Goal: Transaction & Acquisition: Subscribe to service/newsletter

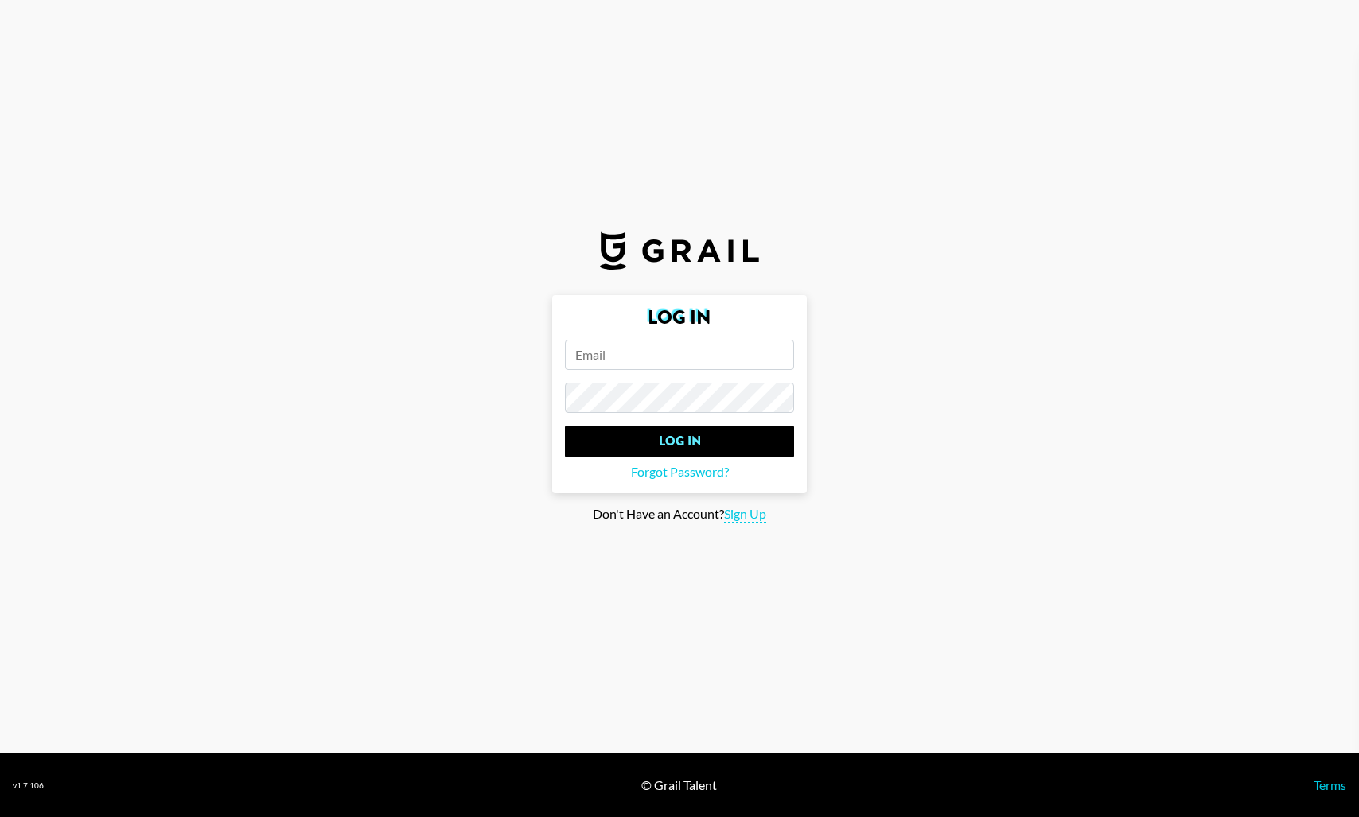
click at [479, 479] on main "Log In Log In Forgot Password? Don't Have an Account? Sign Up" at bounding box center [680, 409] width 1334 height 228
click at [746, 510] on span "Sign Up" at bounding box center [745, 514] width 42 height 17
type input "Sign Up"
click at [649, 343] on input "email" at bounding box center [679, 355] width 229 height 30
click at [13, 500] on div at bounding box center [13, 500] width 0 height 0
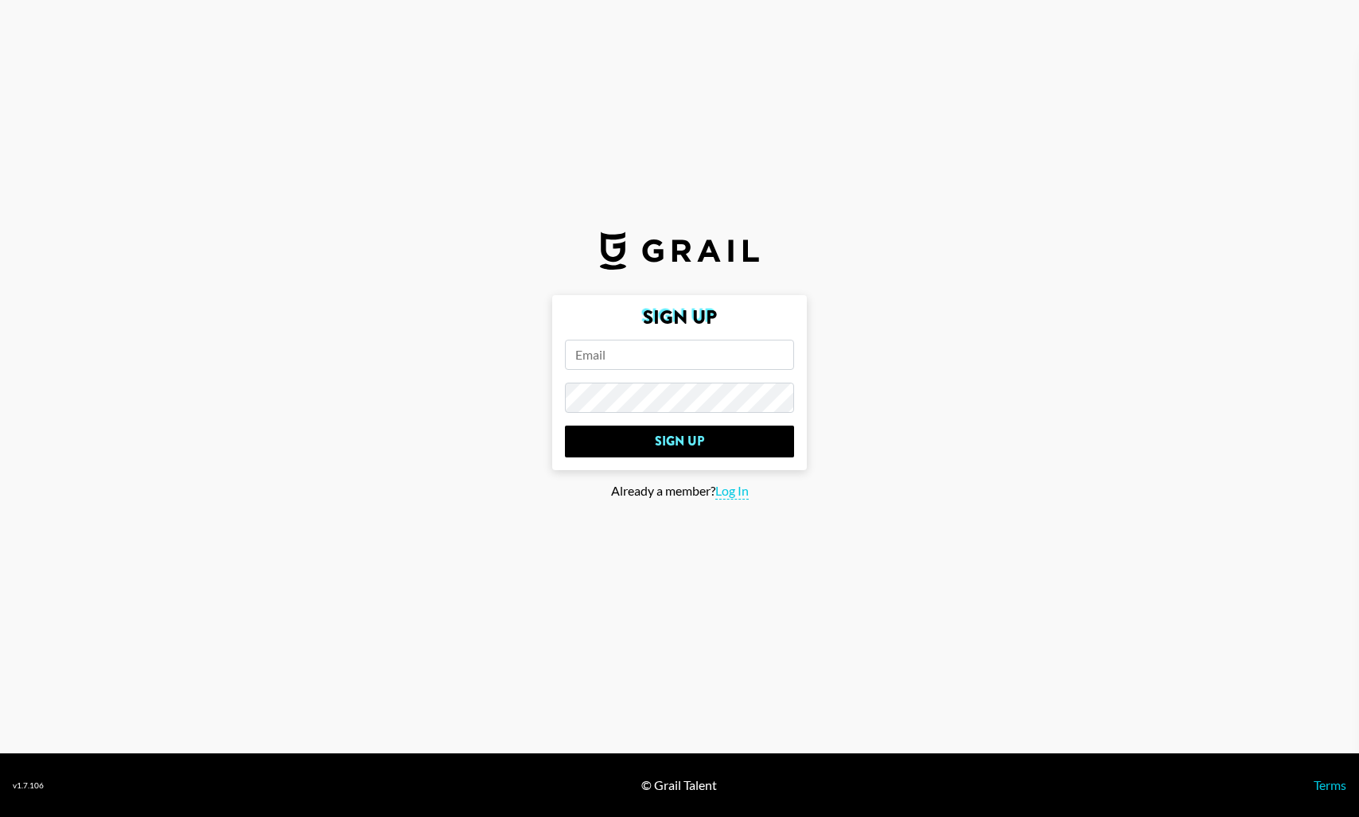
click at [674, 350] on input "email" at bounding box center [679, 355] width 229 height 30
type input "[EMAIL_ADDRESS][DOMAIN_NAME]"
click at [13, 500] on div at bounding box center [13, 500] width 0 height 0
click at [734, 442] on input "Sign Up" at bounding box center [679, 442] width 229 height 32
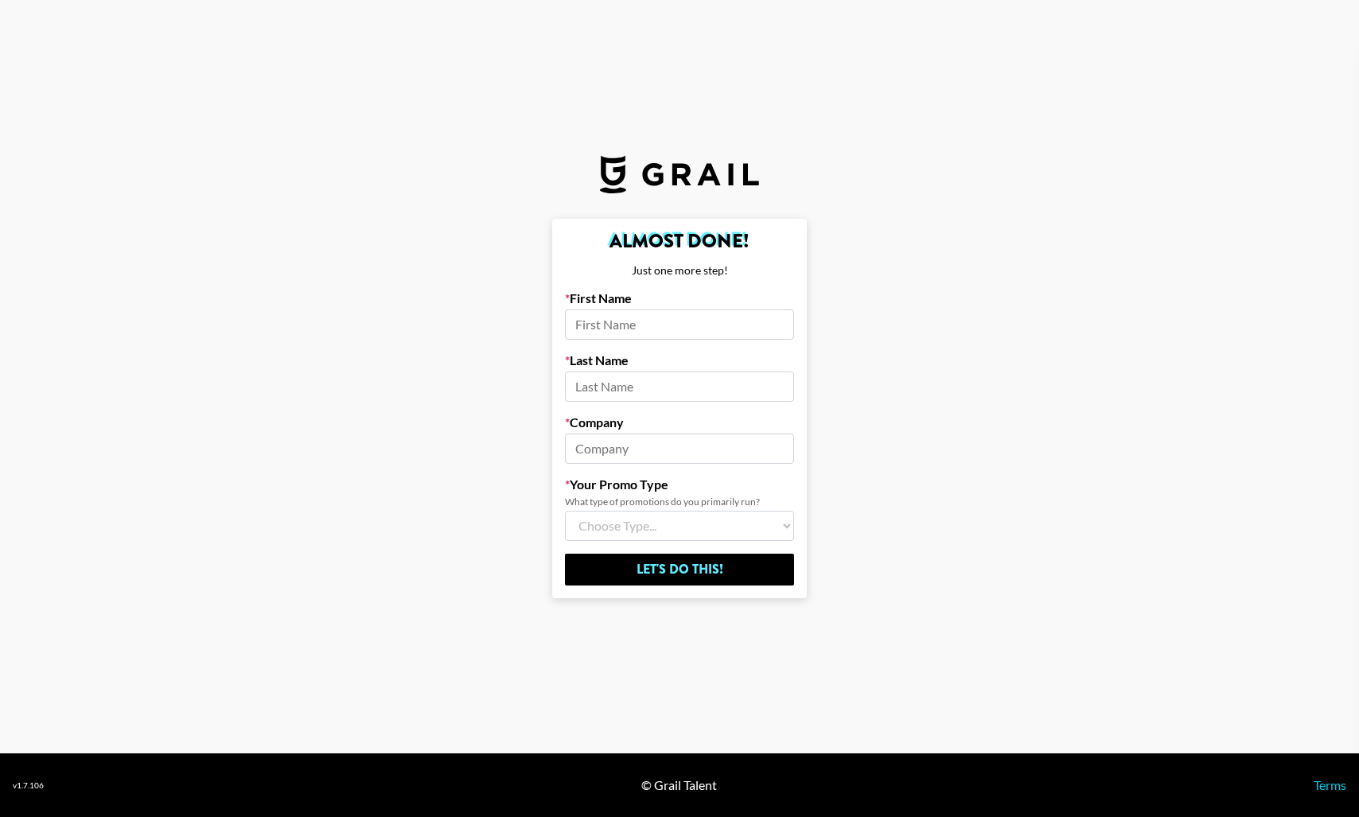
click at [675, 315] on input at bounding box center [679, 325] width 229 height 30
type input "[PERSON_NAME]"
click at [645, 398] on input at bounding box center [679, 387] width 229 height 30
type input "[PERSON_NAME]"
click at [629, 456] on input at bounding box center [679, 449] width 229 height 30
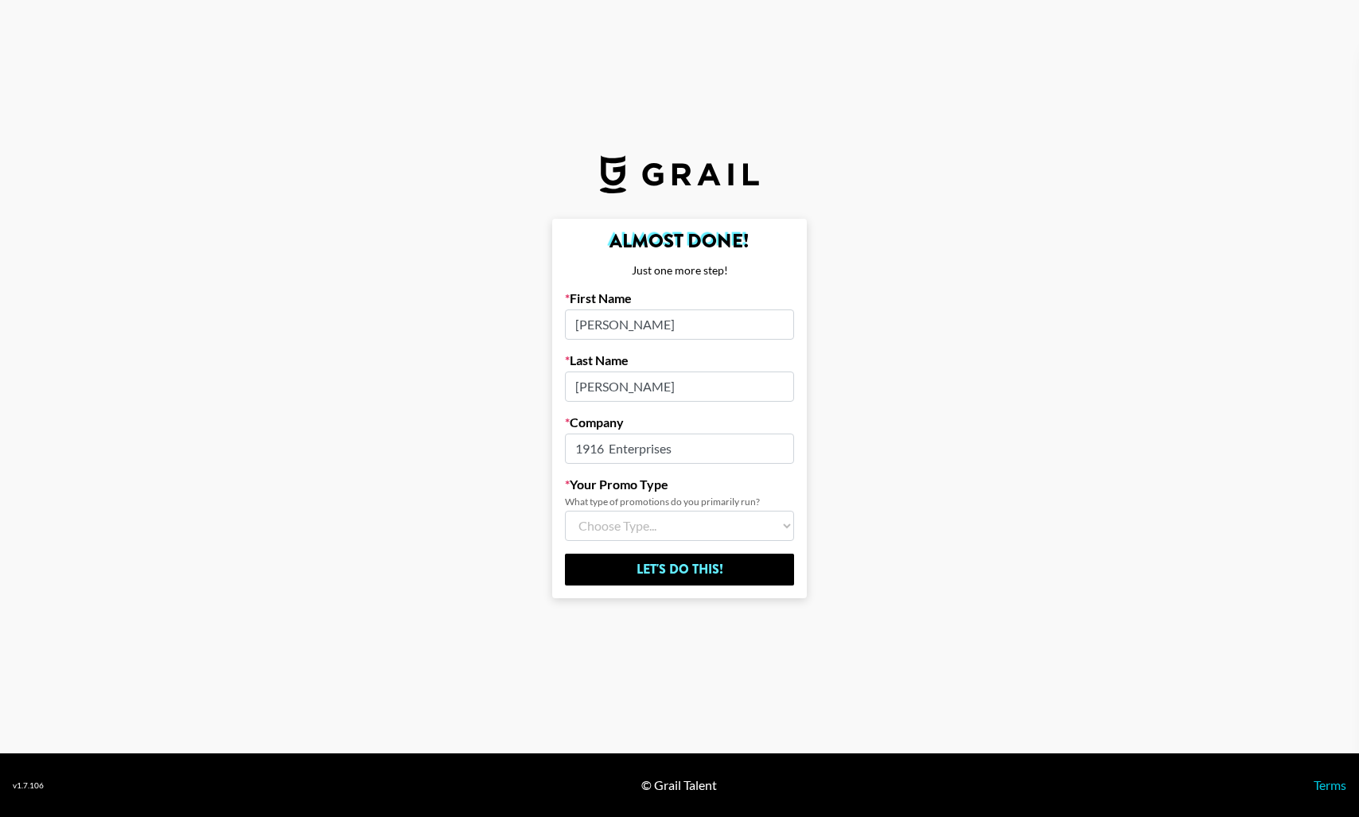
type input "1916 Enterprises"
click at [676, 524] on select "Choose Type... Song Promos Brand Promos Both (I work at an Agency)" at bounding box center [679, 526] width 229 height 30
select select "Song"
click at [565, 511] on select "Choose Type... Song Promos Brand Promos Both (I work at an Agency)" at bounding box center [679, 526] width 229 height 30
click at [690, 578] on input "Let's Do This!" at bounding box center [679, 570] width 229 height 32
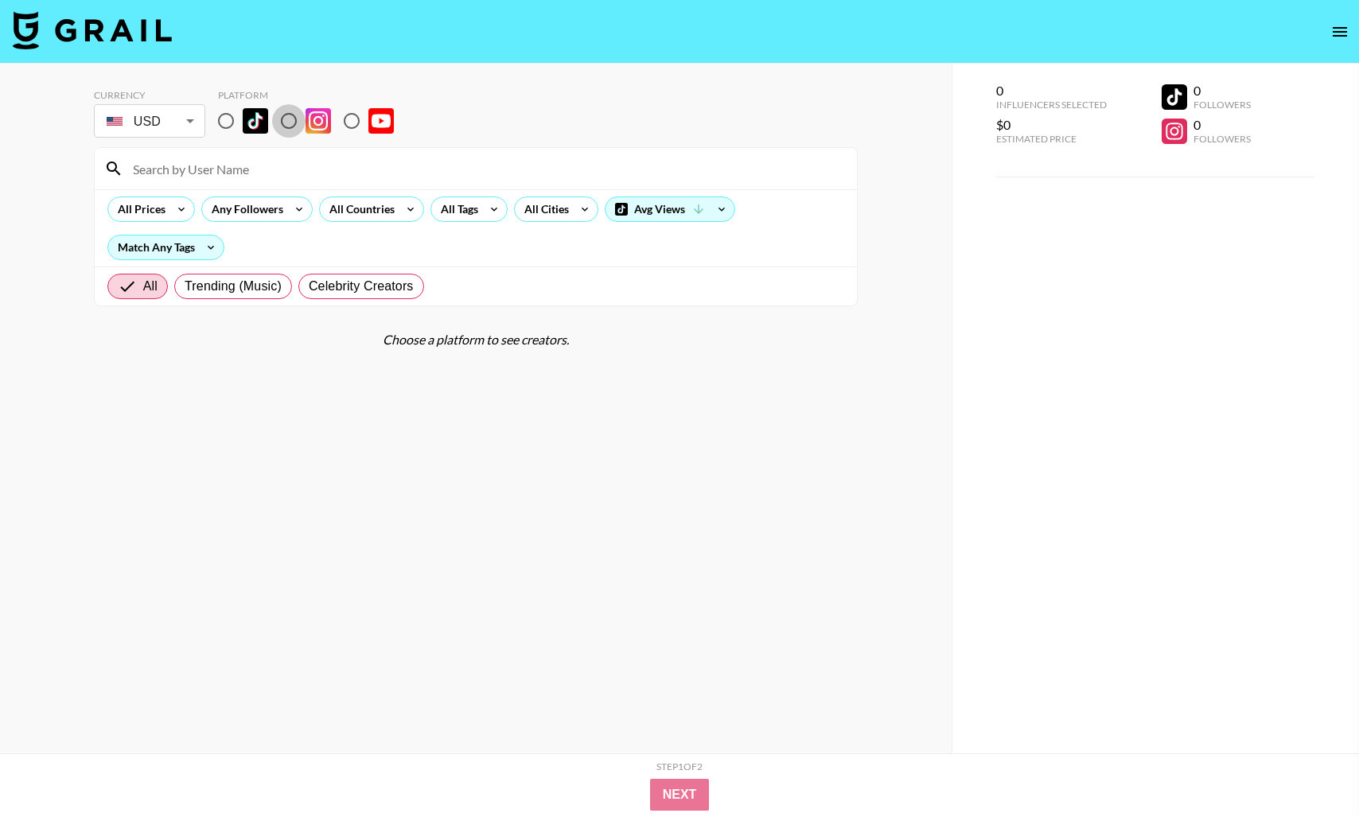
click at [281, 120] on input "radio" at bounding box center [288, 120] width 33 height 33
radio input "true"
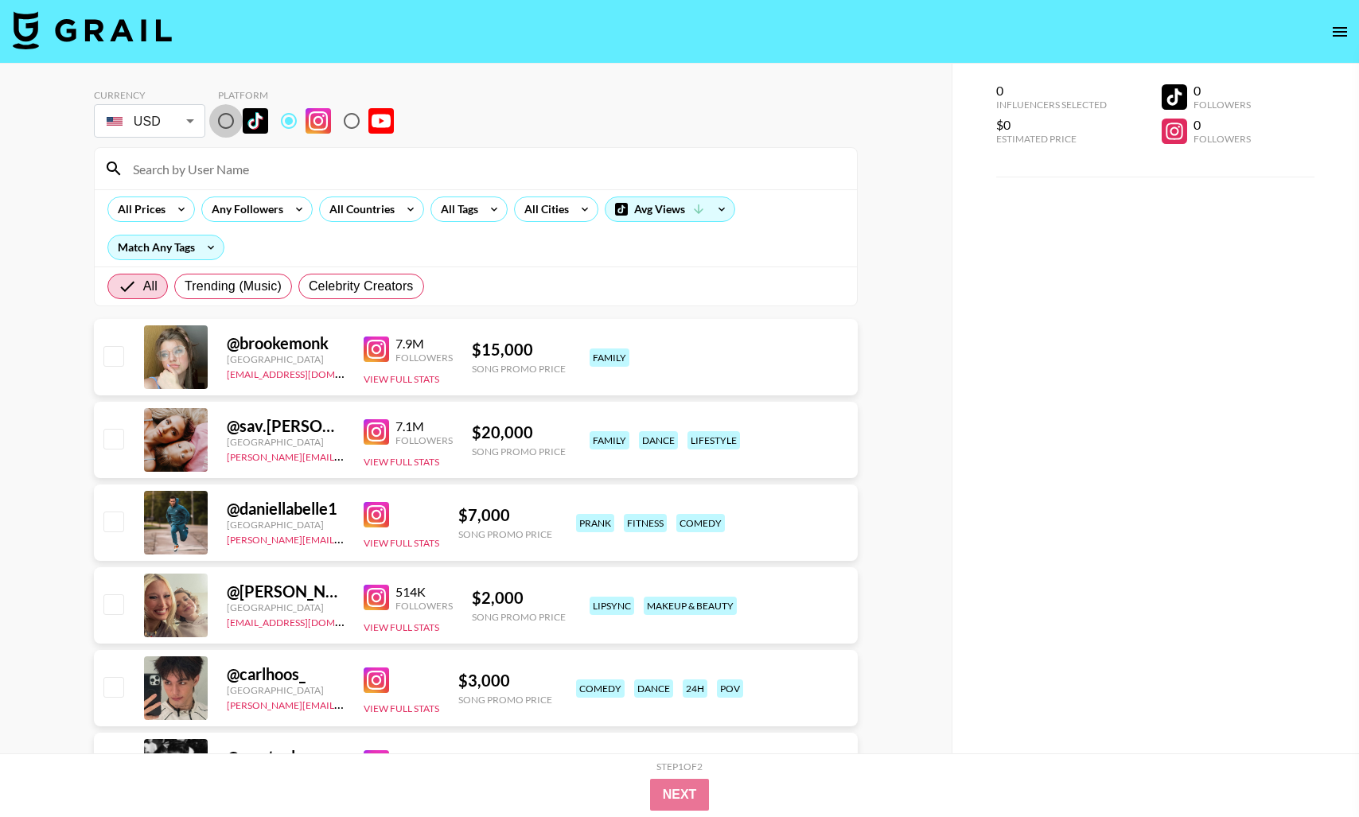
click at [224, 122] on input "radio" at bounding box center [225, 120] width 33 height 33
radio input "true"
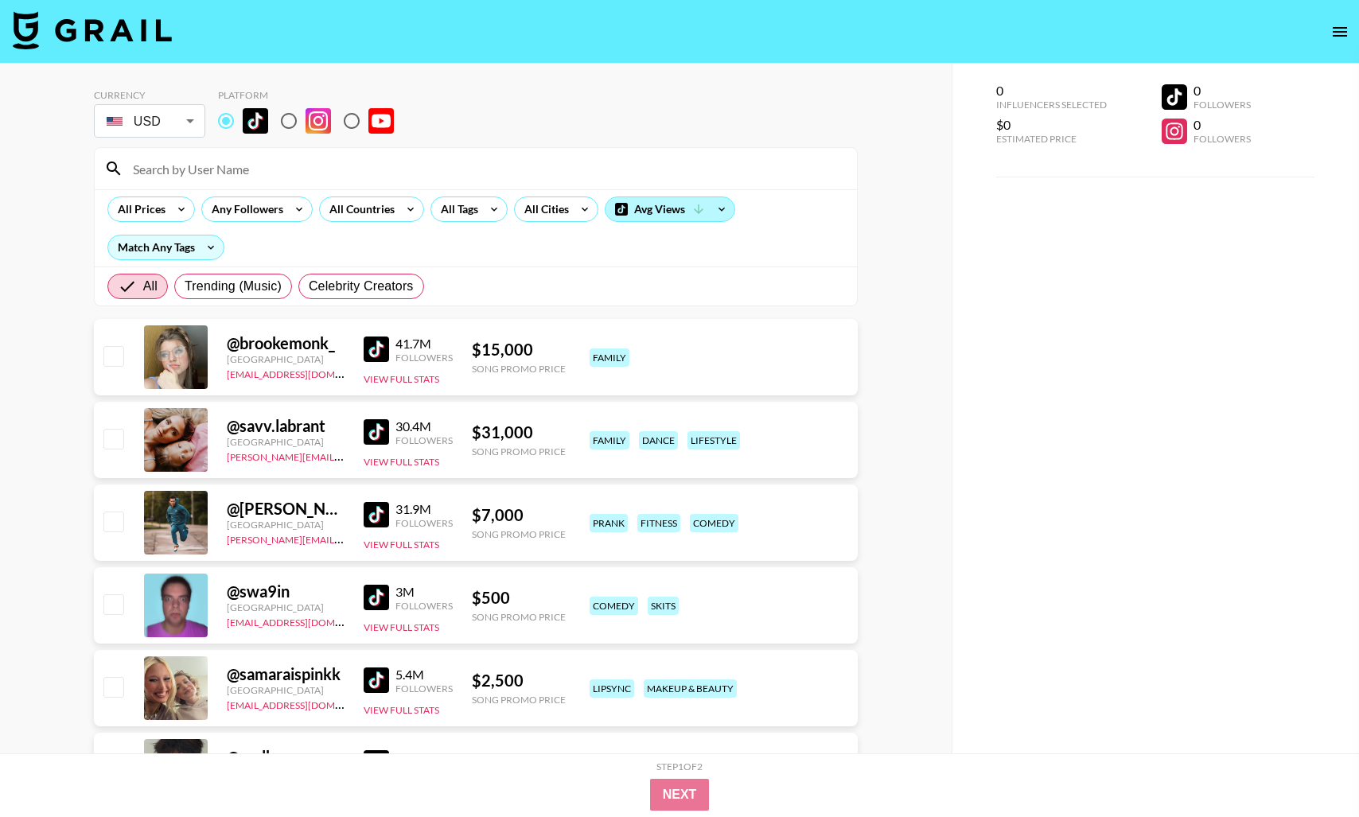
click at [642, 204] on div "Avg Views" at bounding box center [669, 209] width 129 height 24
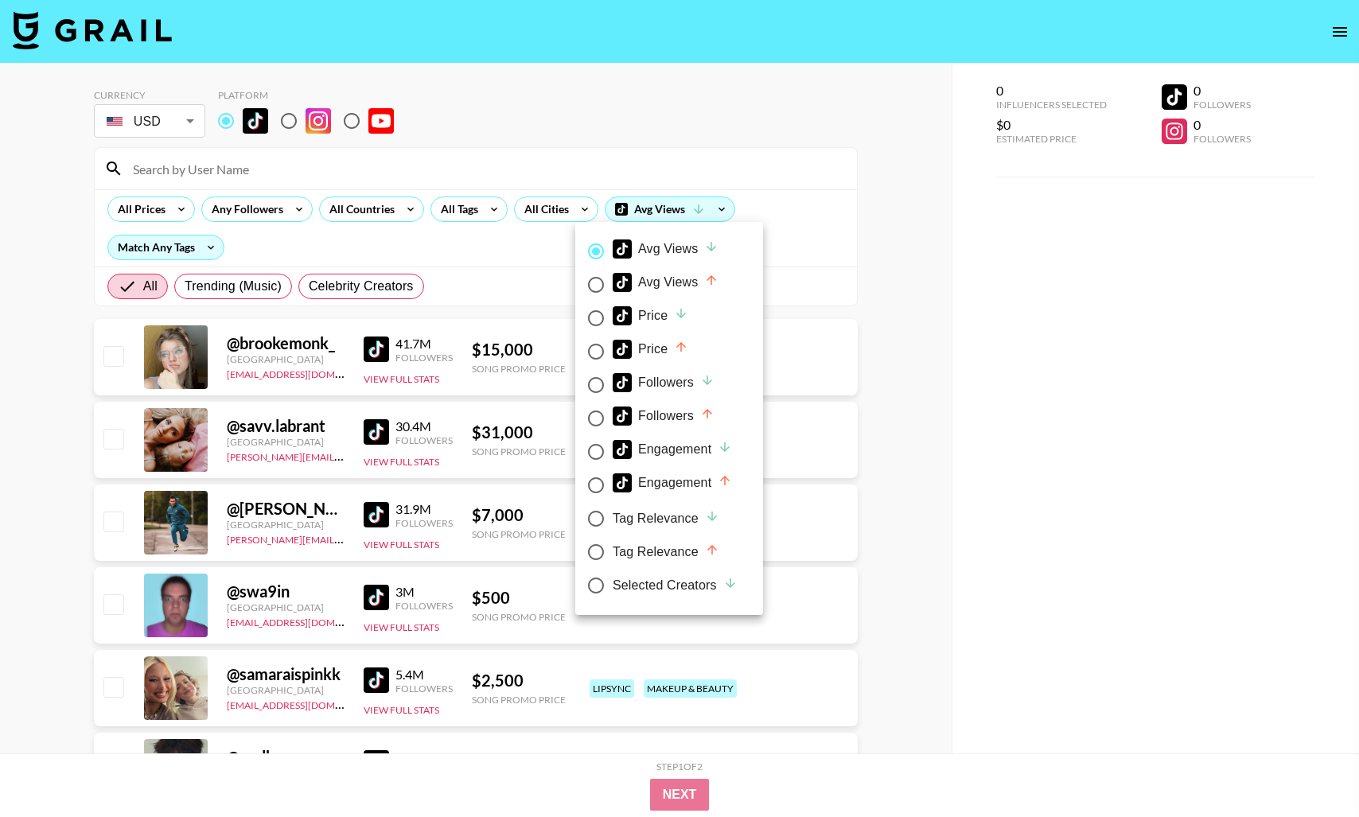
click at [598, 316] on input "Price" at bounding box center [595, 318] width 33 height 33
radio input "true"
radio input "false"
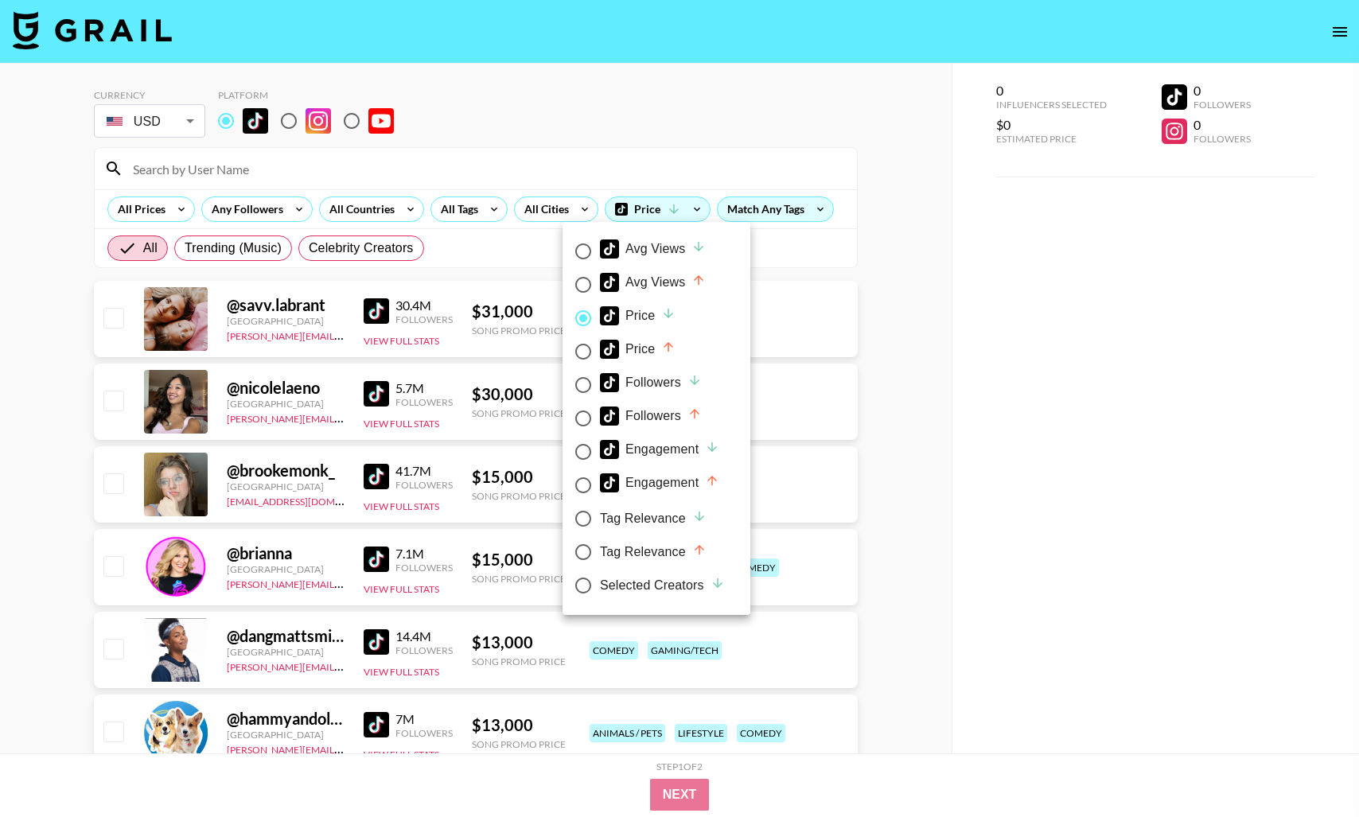
click at [862, 325] on div at bounding box center [679, 408] width 1359 height 817
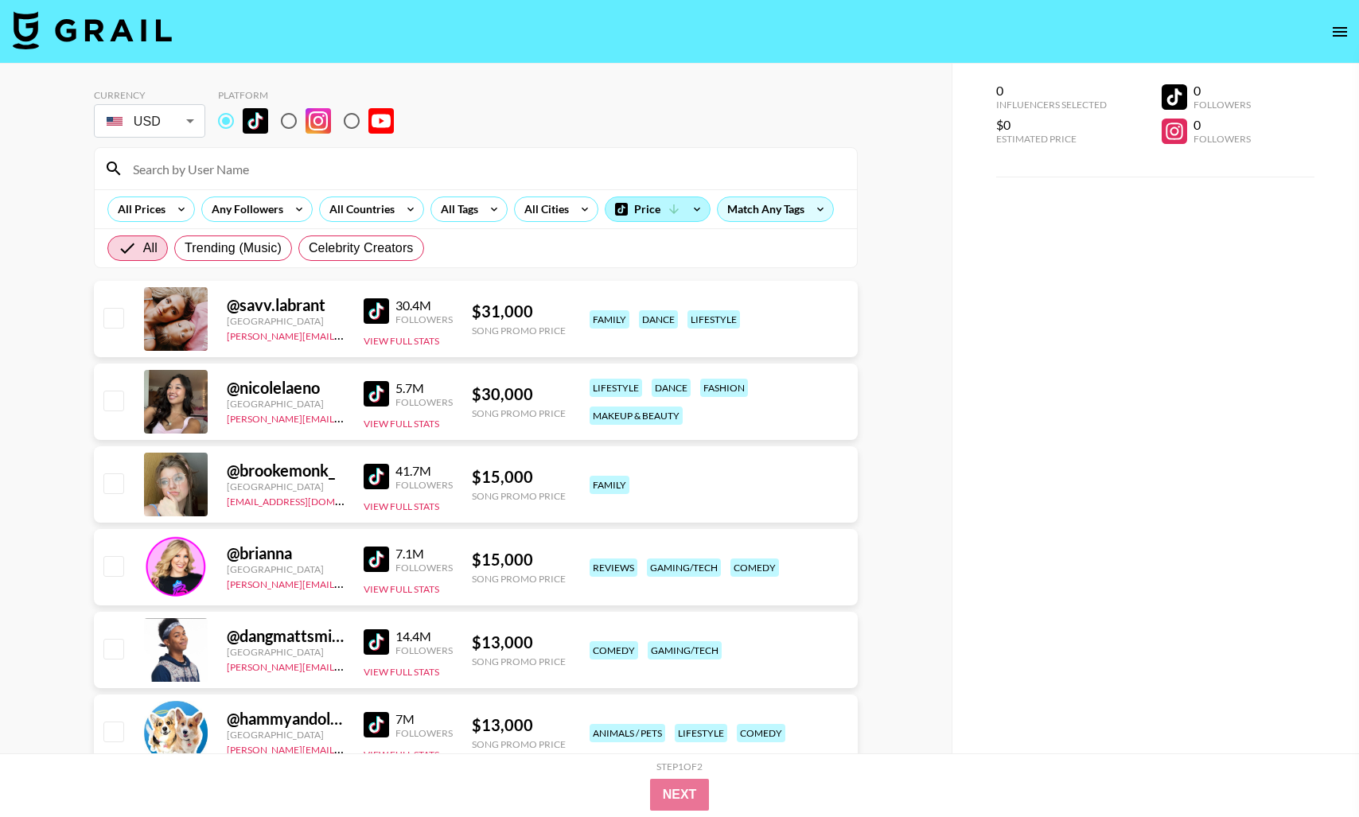
click at [672, 215] on icon at bounding box center [674, 209] width 14 height 14
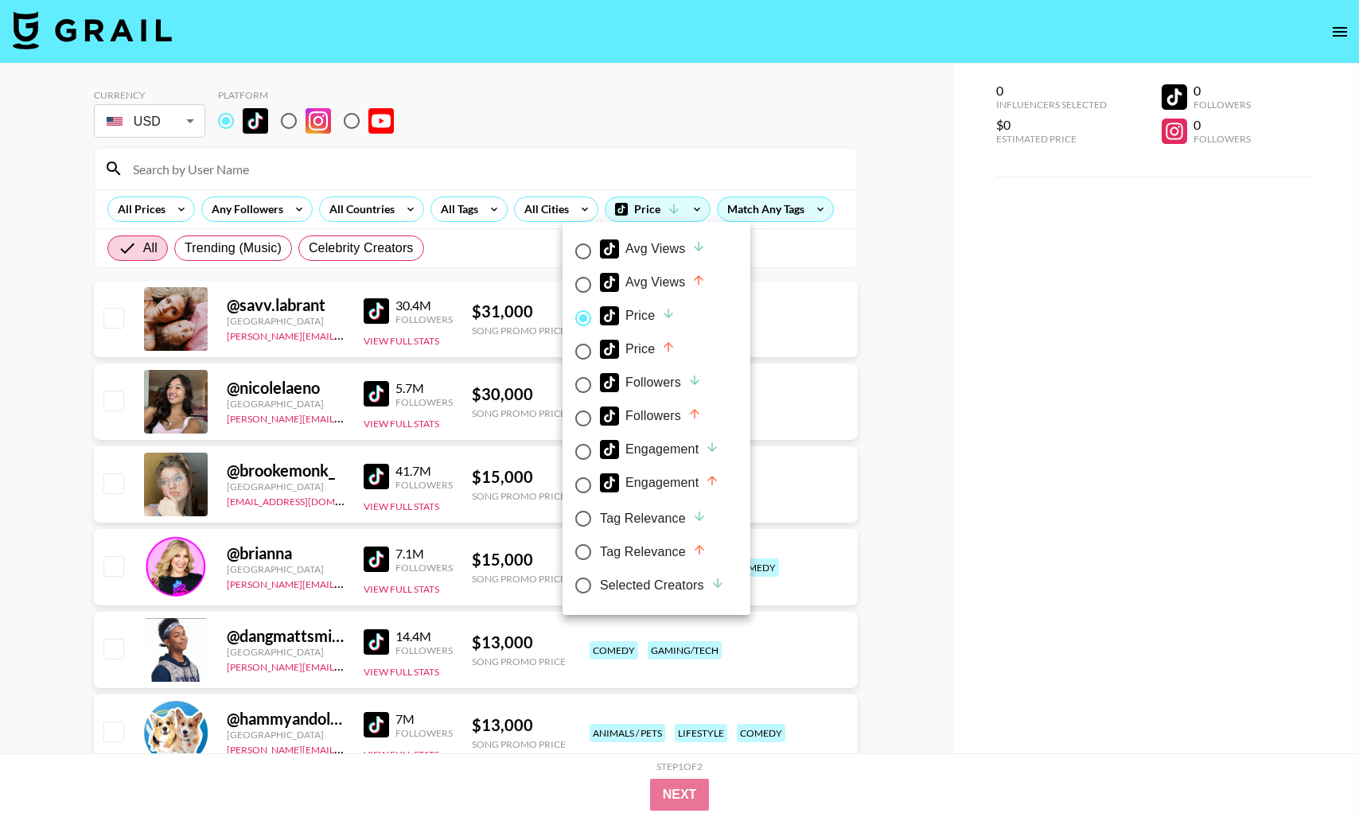
click at [569, 337] on input "Price" at bounding box center [583, 351] width 33 height 33
radio input "true"
radio input "false"
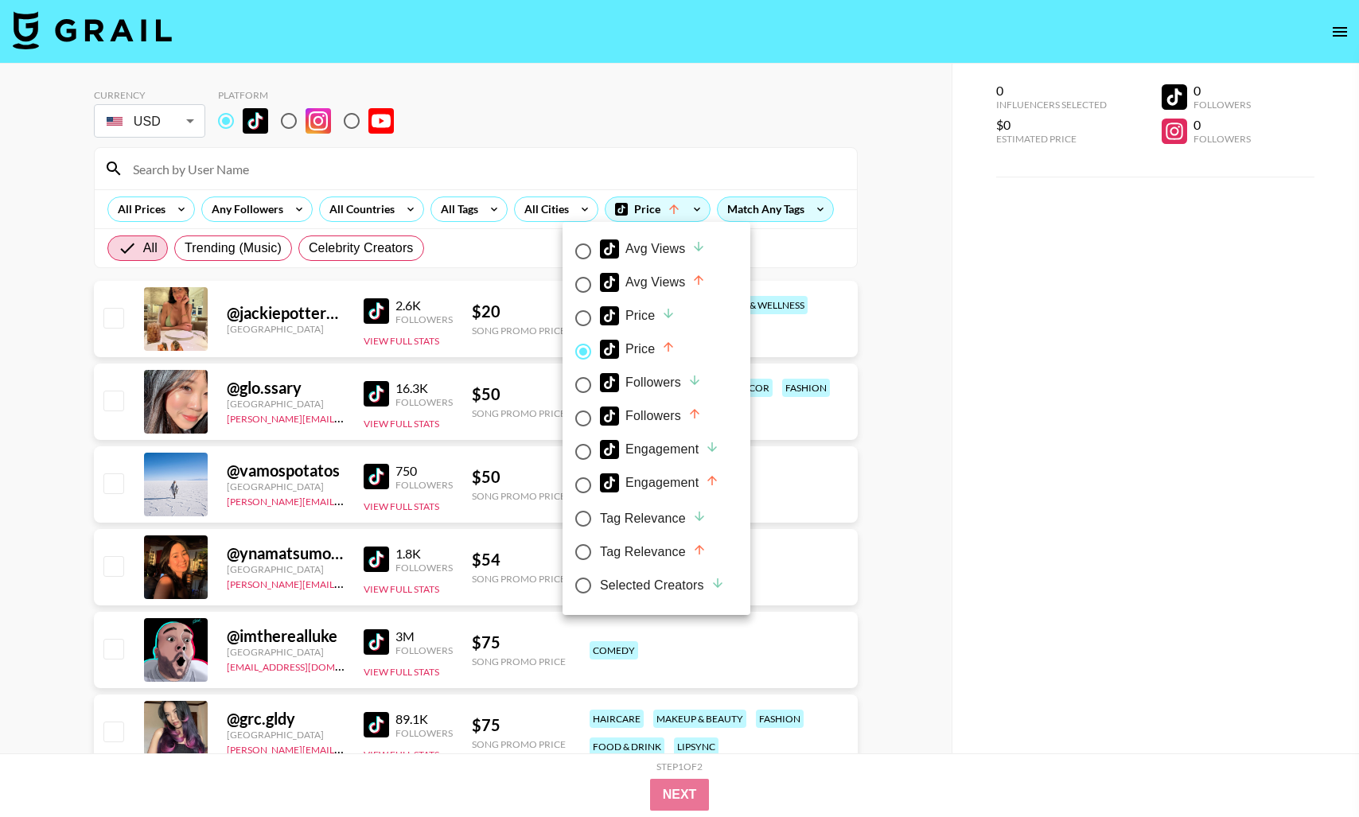
click at [856, 331] on div at bounding box center [679, 408] width 1359 height 817
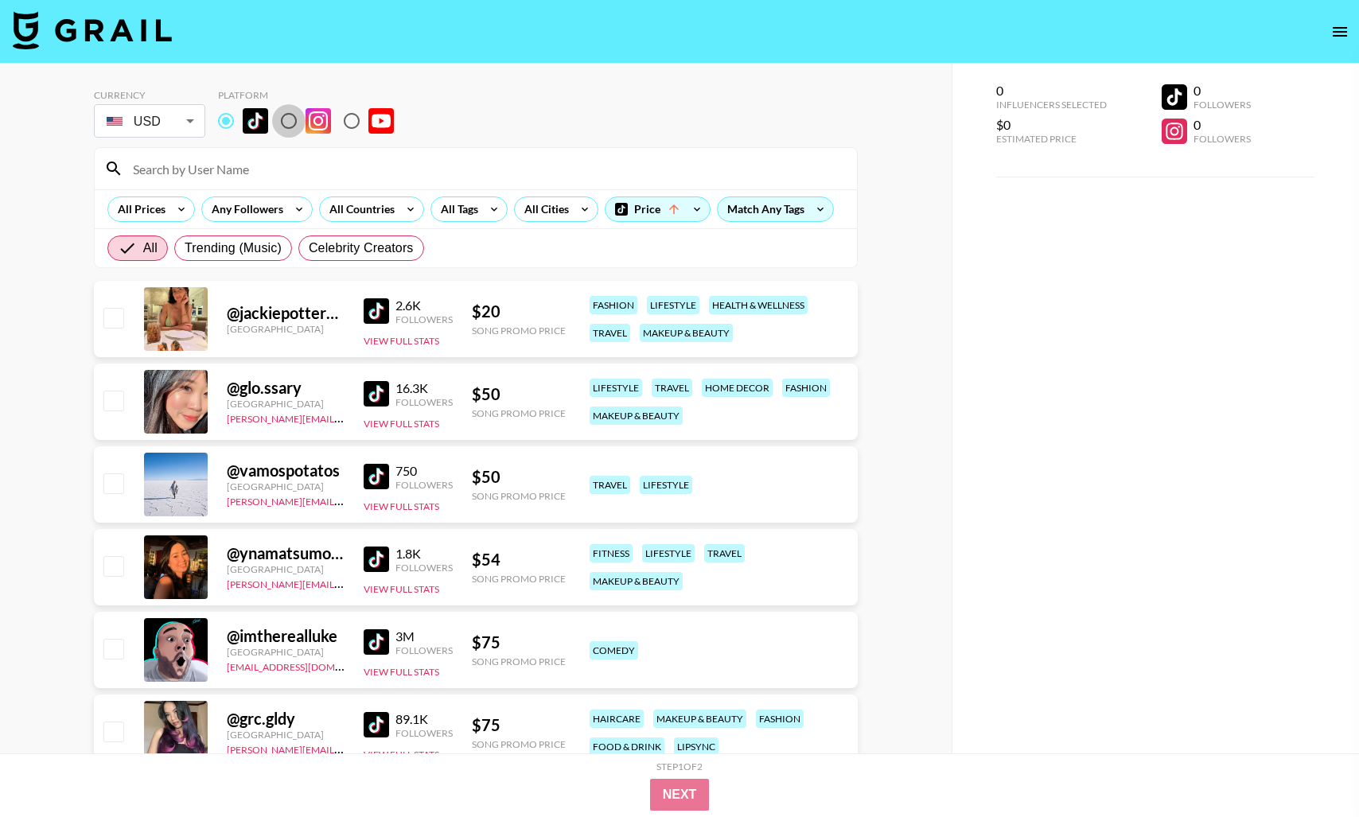
click at [298, 123] on input "radio" at bounding box center [288, 120] width 33 height 33
radio input "true"
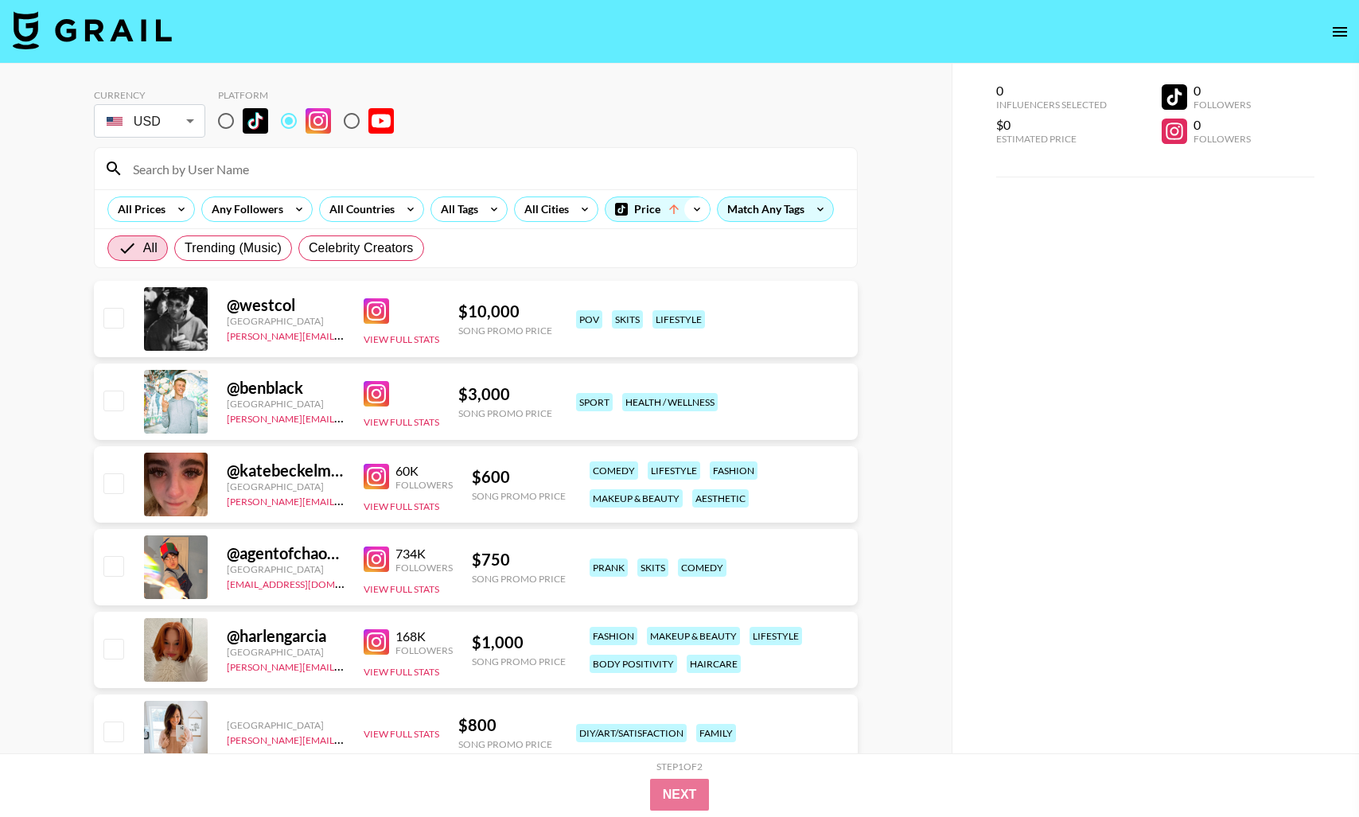
click at [685, 212] on icon at bounding box center [696, 209] width 25 height 24
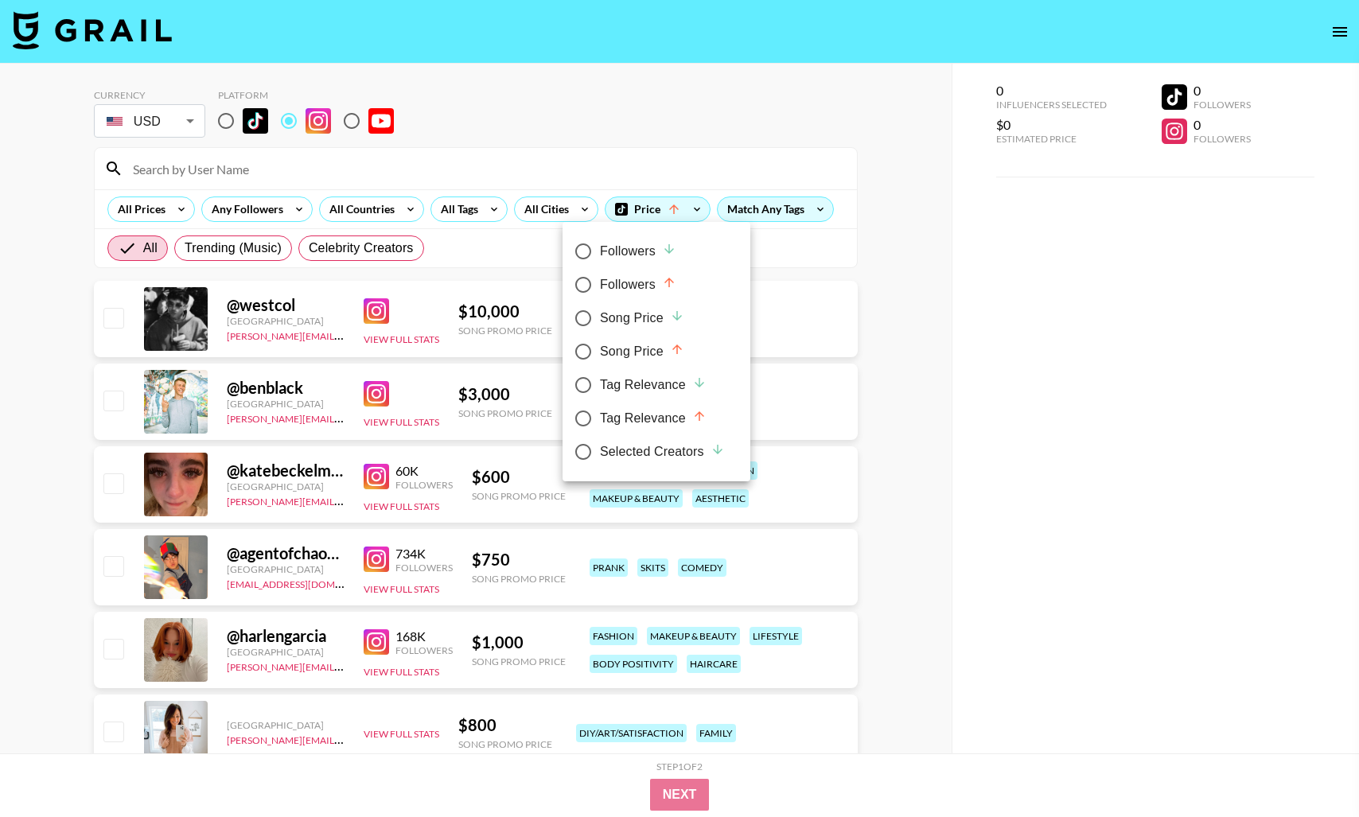
click at [641, 321] on div "Song Price" at bounding box center [642, 318] width 84 height 19
click at [600, 321] on input "Song Price" at bounding box center [583, 318] width 33 height 33
radio input "true"
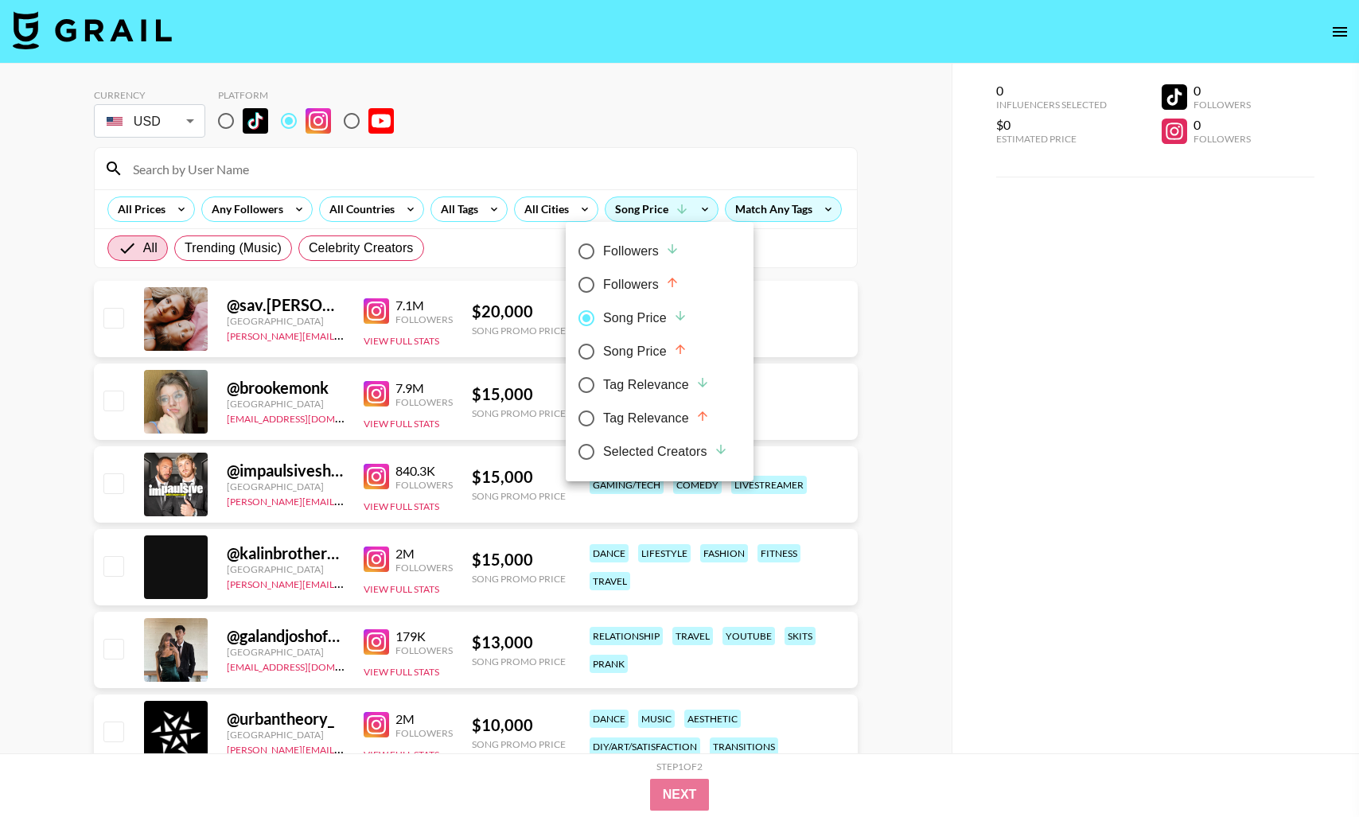
click at [968, 353] on div at bounding box center [679, 408] width 1359 height 817
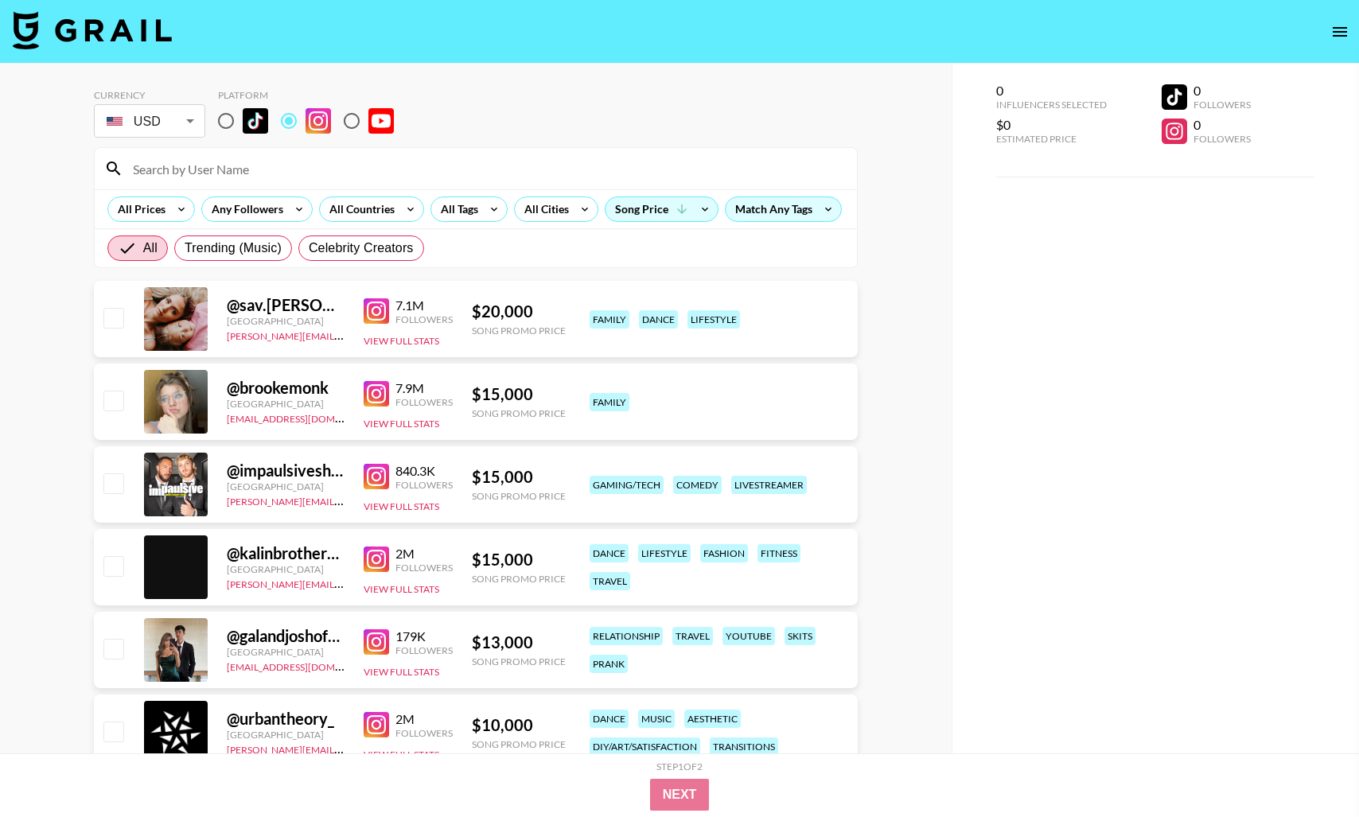
click at [119, 311] on input "checkbox" at bounding box center [112, 317] width 19 height 19
click at [111, 353] on div "@ sav.[PERSON_NAME] [GEOGRAPHIC_DATA] [PERSON_NAME][EMAIL_ADDRESS][DOMAIN_NAME]…" at bounding box center [476, 319] width 764 height 76
click at [114, 324] on input "checkbox" at bounding box center [112, 317] width 19 height 19
checkbox input "false"
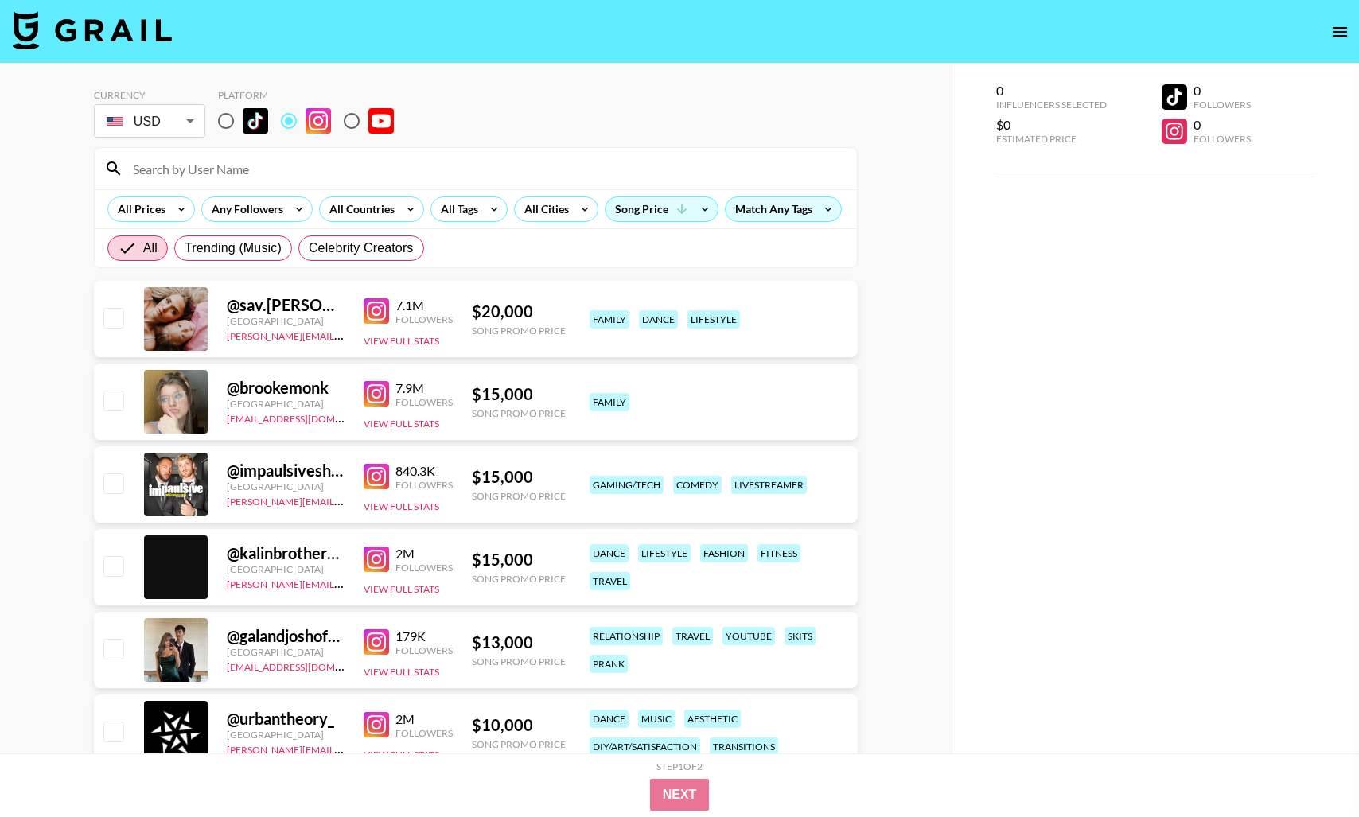
click at [528, 77] on section "Currency USD USD ​ Platform All Prices Any Followers All Countries All Tags All…" at bounding box center [476, 172] width 764 height 192
click at [1081, 386] on div "0 Influencers Selected $0 Estimated Price 0 Followers 0 Followers" at bounding box center [1155, 440] width 407 height 753
